Goal: Task Accomplishment & Management: Use online tool/utility

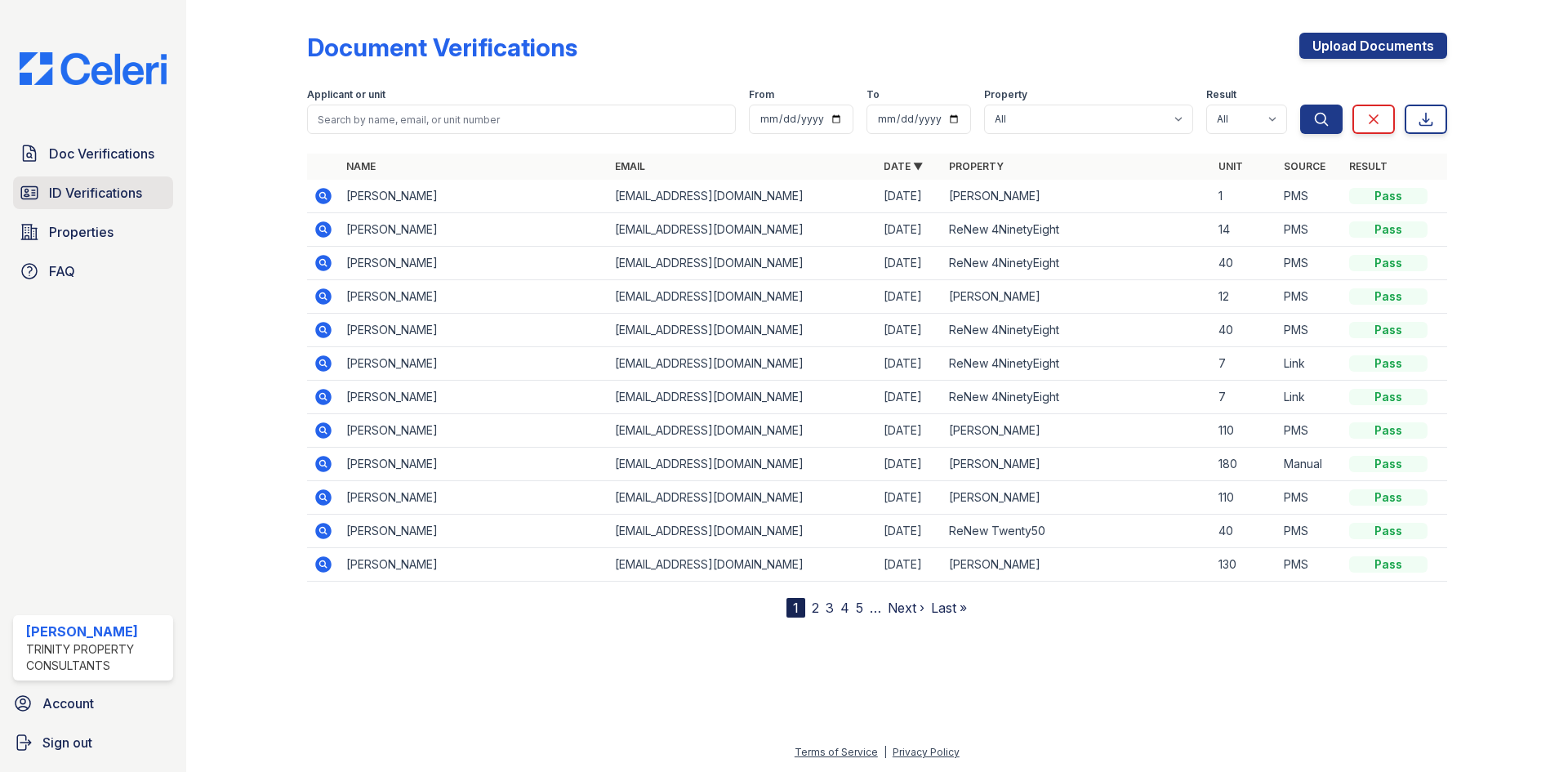
click at [98, 203] on span "ID Verifications" at bounding box center [95, 193] width 93 height 20
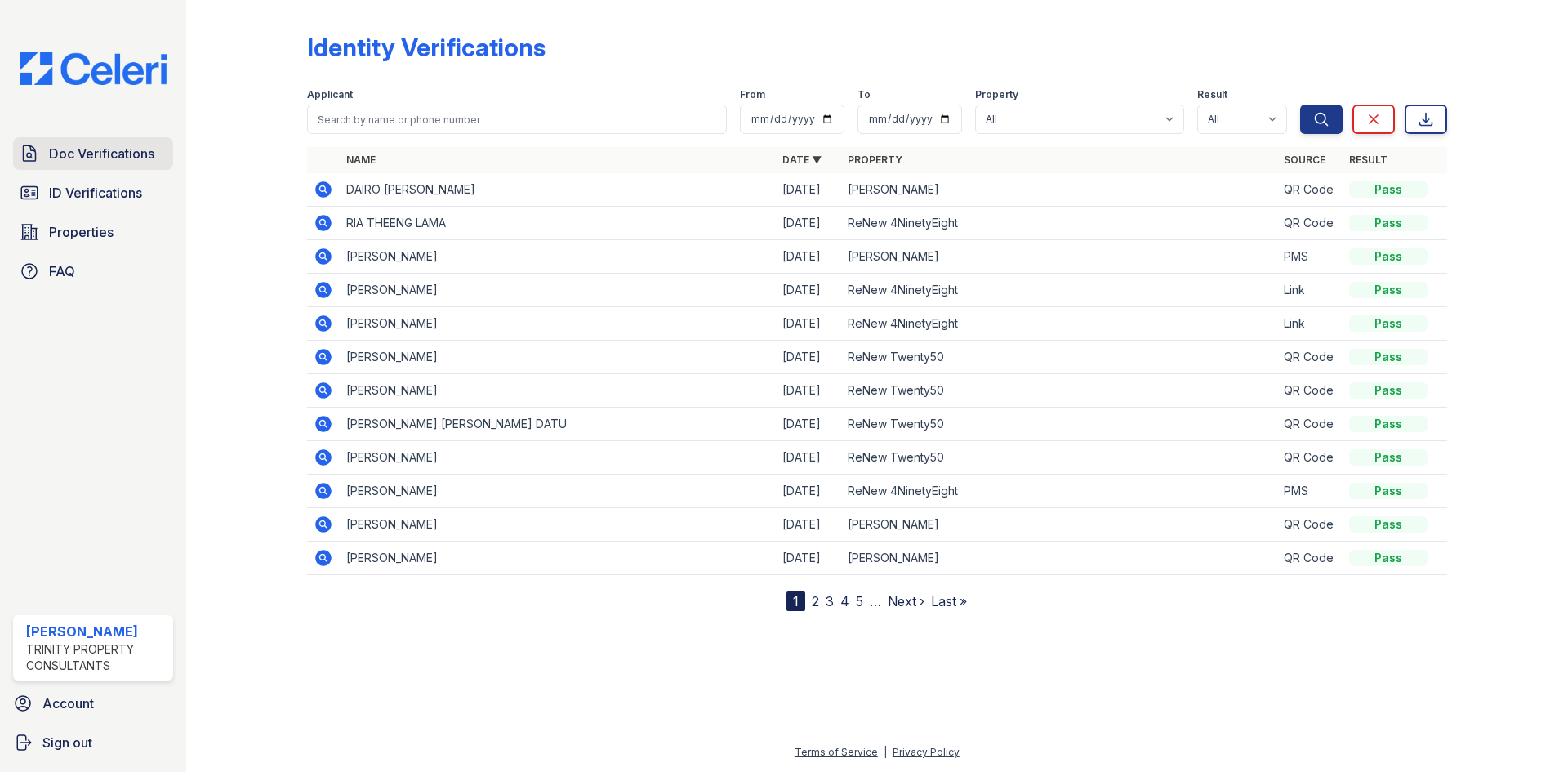
click at [95, 147] on span "Doc Verifications" at bounding box center [101, 154] width 105 height 20
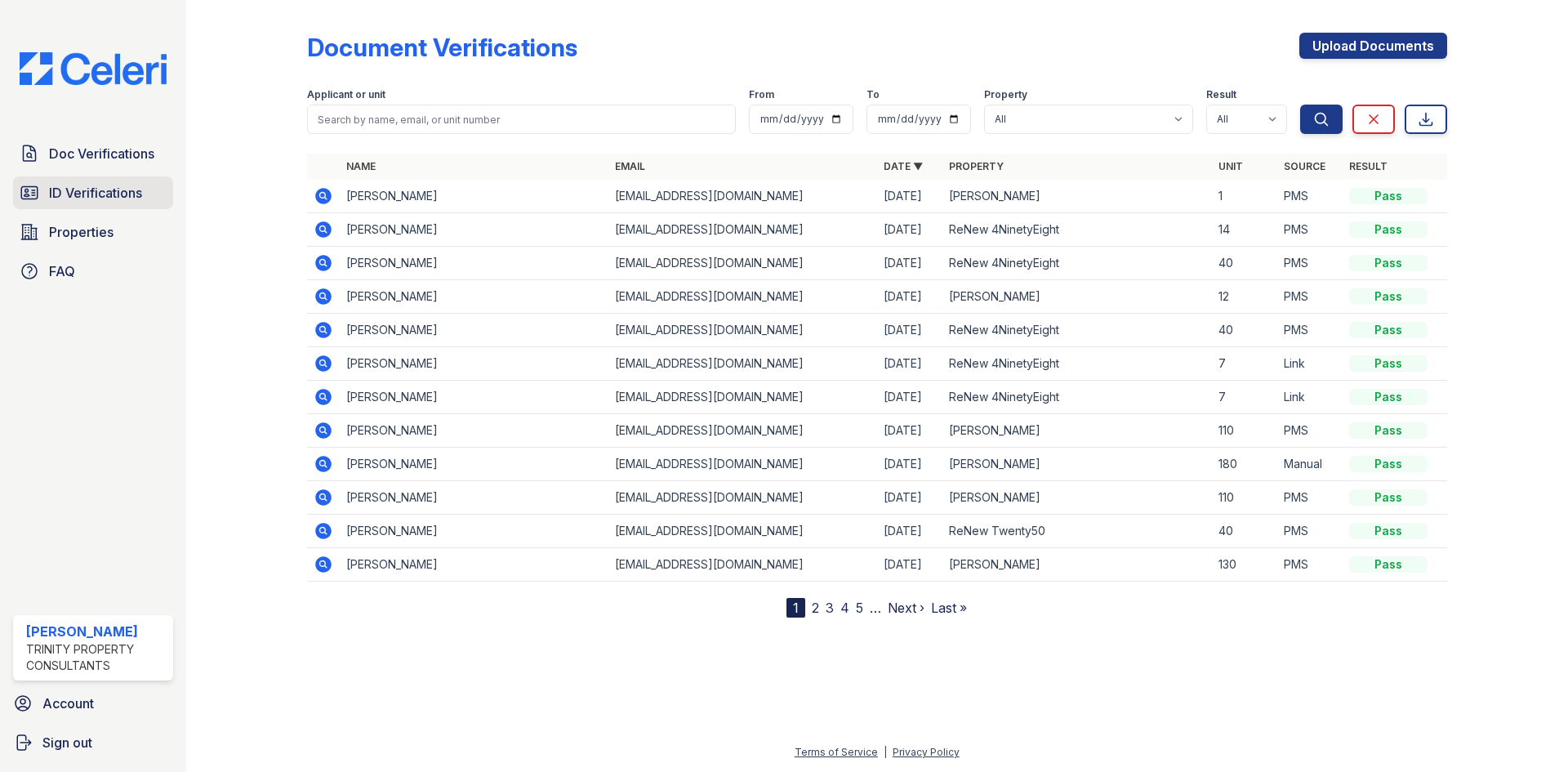
click at [49, 196] on span "ID Verifications" at bounding box center [95, 193] width 93 height 20
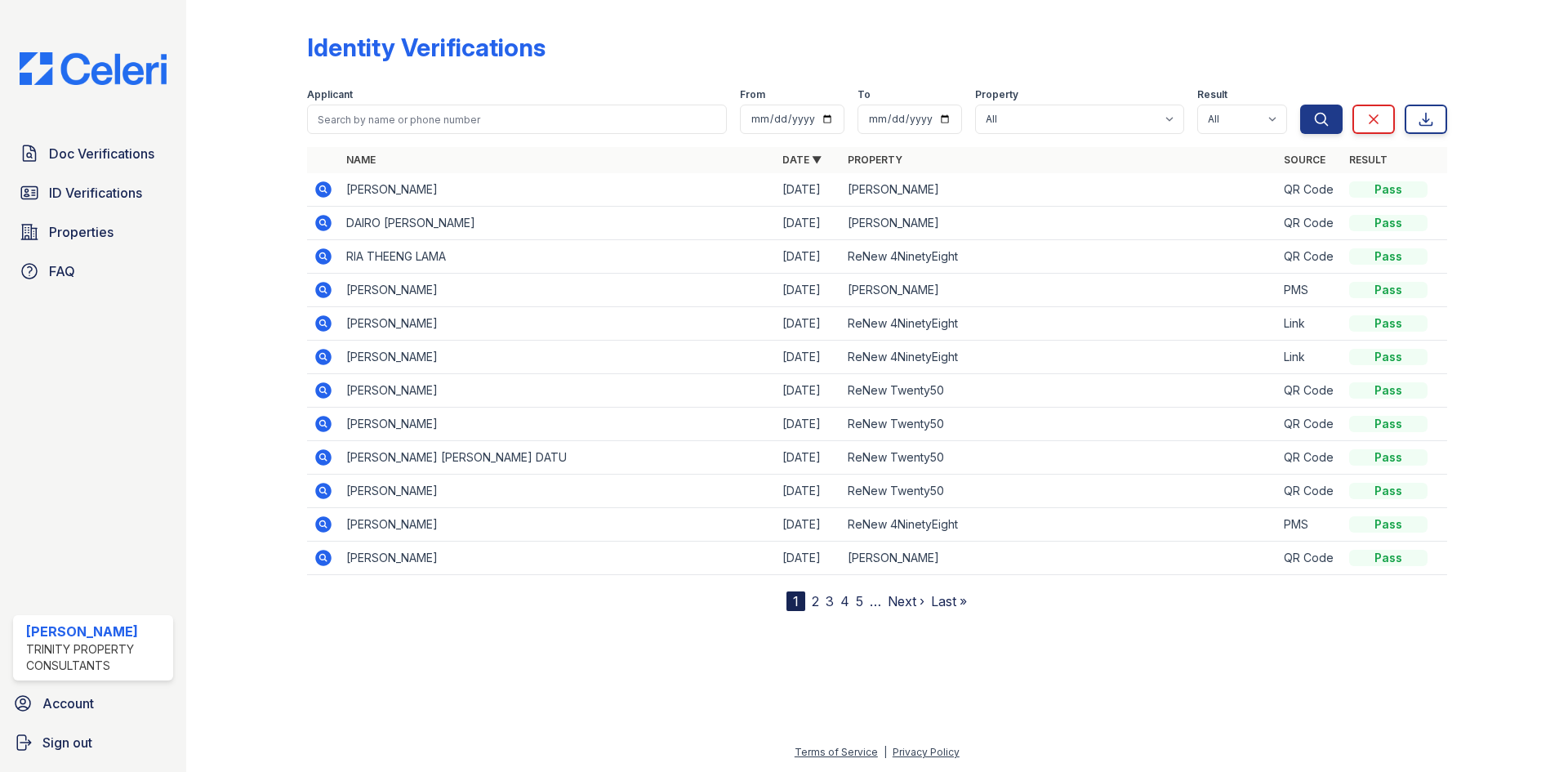
click at [314, 190] on icon at bounding box center [323, 189] width 20 height 20
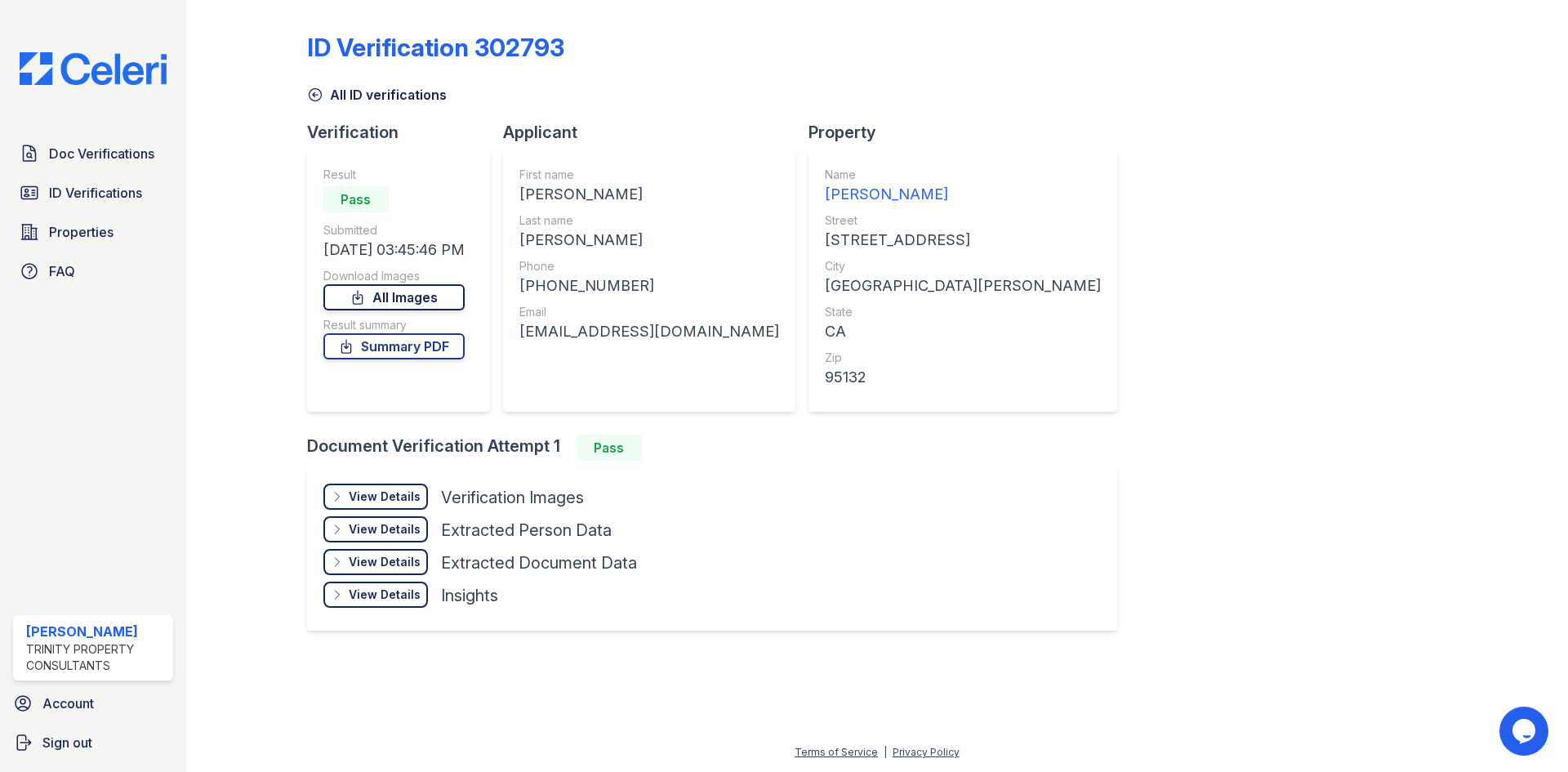
click at [427, 300] on link "All Images" at bounding box center [394, 298] width 141 height 26
click at [431, 353] on link "Summary PDF" at bounding box center [394, 346] width 141 height 26
